Goal: Information Seeking & Learning: Learn about a topic

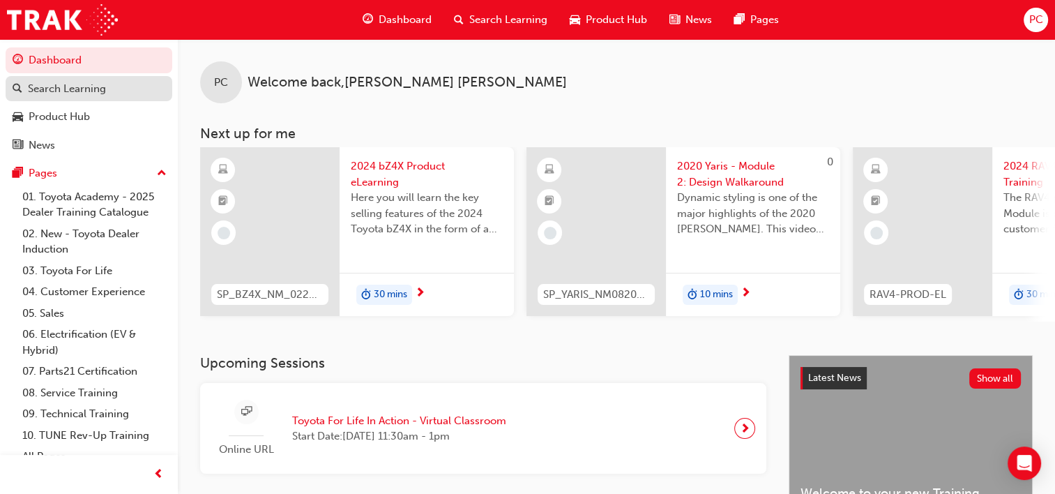
click at [60, 89] on div "Search Learning" at bounding box center [67, 89] width 78 height 16
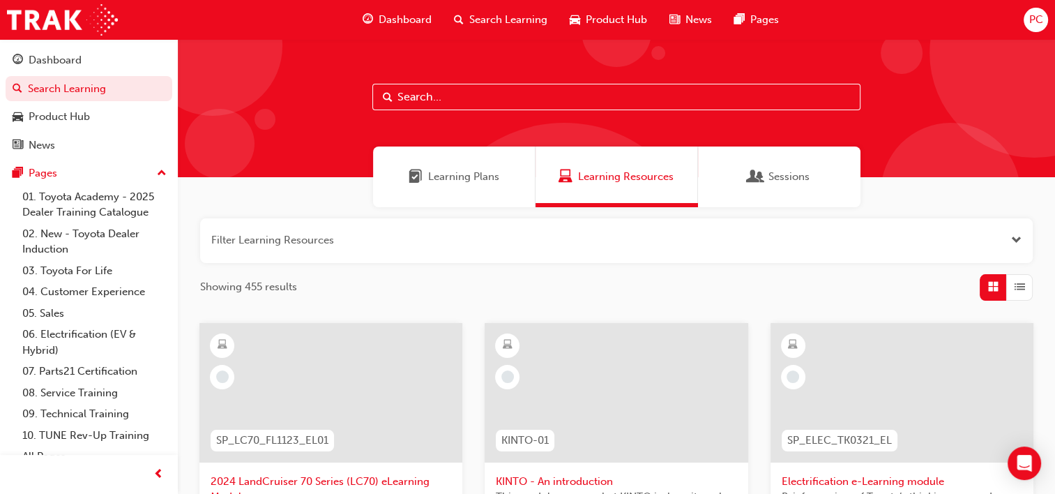
click at [512, 94] on input "text" at bounding box center [616, 97] width 488 height 27
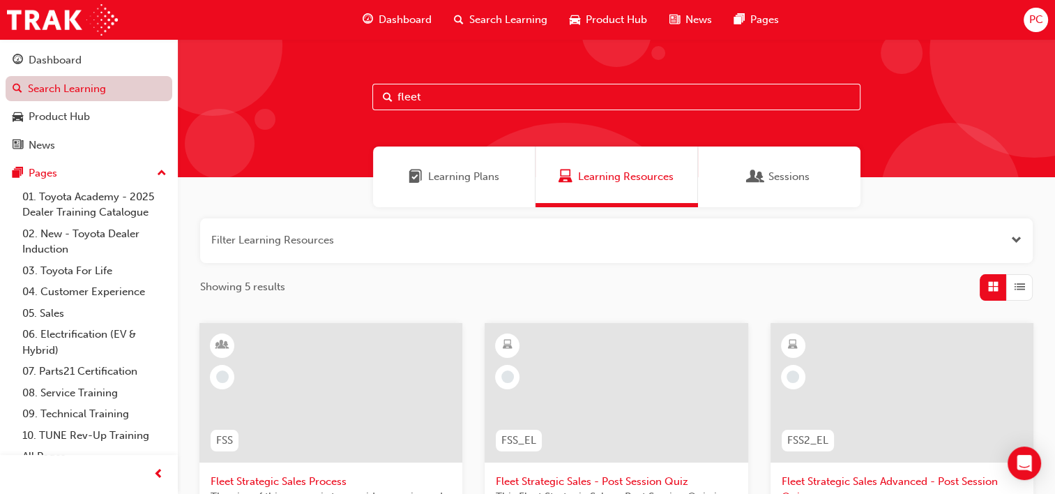
click at [42, 92] on link "Search Learning" at bounding box center [89, 89] width 167 height 26
click at [439, 92] on input "fleet" at bounding box center [616, 97] width 488 height 27
type input "f"
